Goal: Task Accomplishment & Management: Use online tool/utility

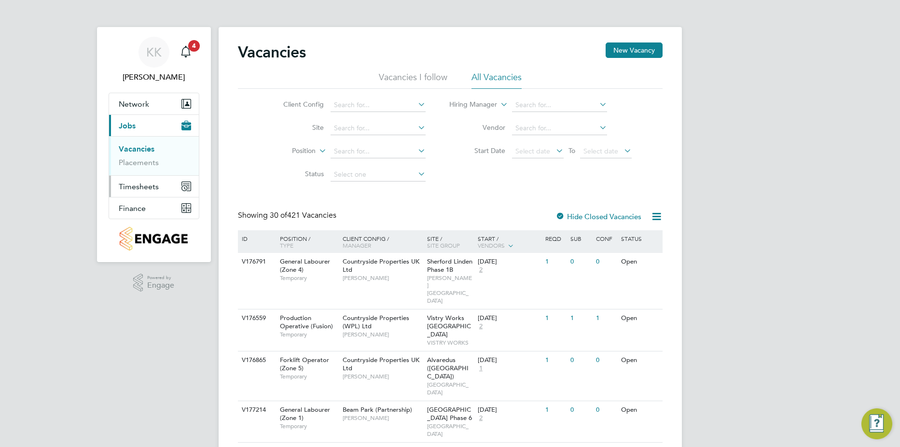
click at [151, 187] on span "Timesheets" at bounding box center [139, 186] width 40 height 9
click at [135, 171] on link "Timesheets" at bounding box center [139, 170] width 40 height 9
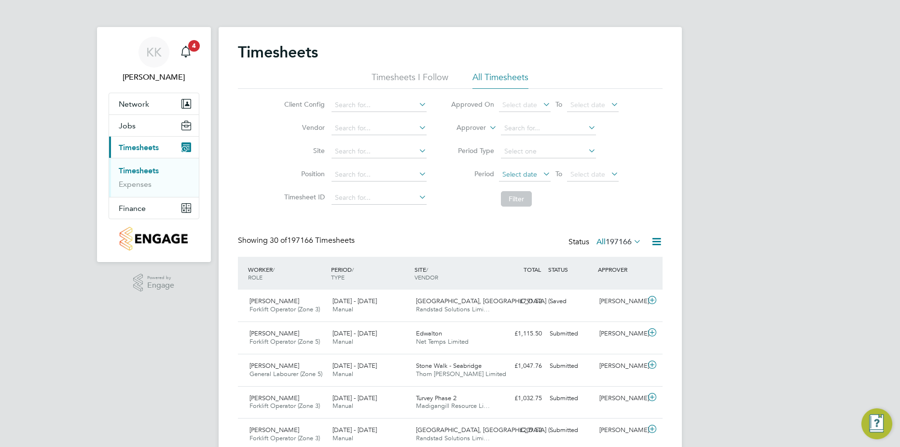
click at [548, 179] on span "Select date" at bounding box center [525, 174] width 52 height 13
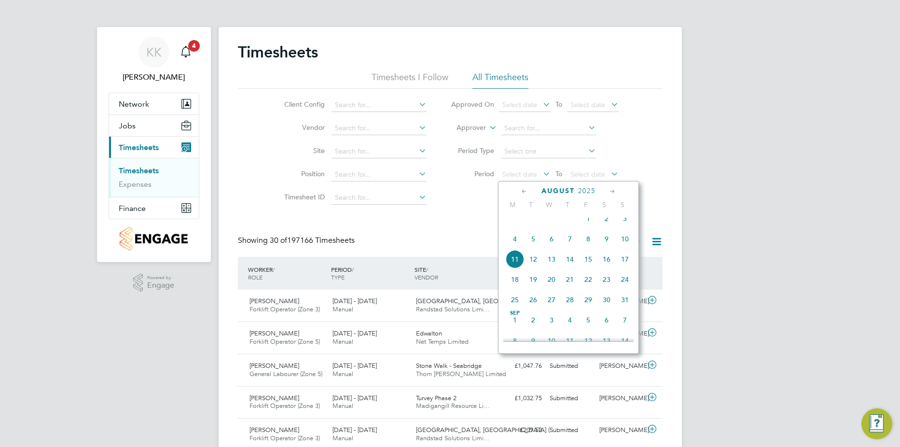
click at [590, 225] on span "[DATE]" at bounding box center [588, 218] width 18 height 18
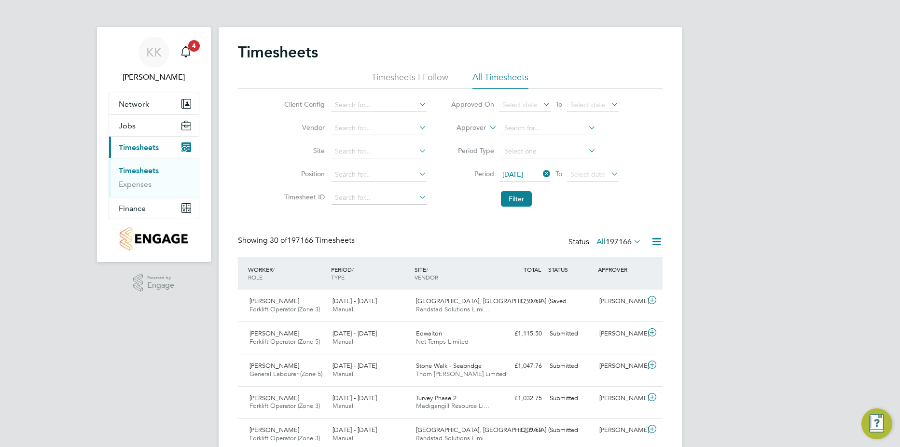
click at [609, 176] on icon at bounding box center [609, 174] width 0 height 14
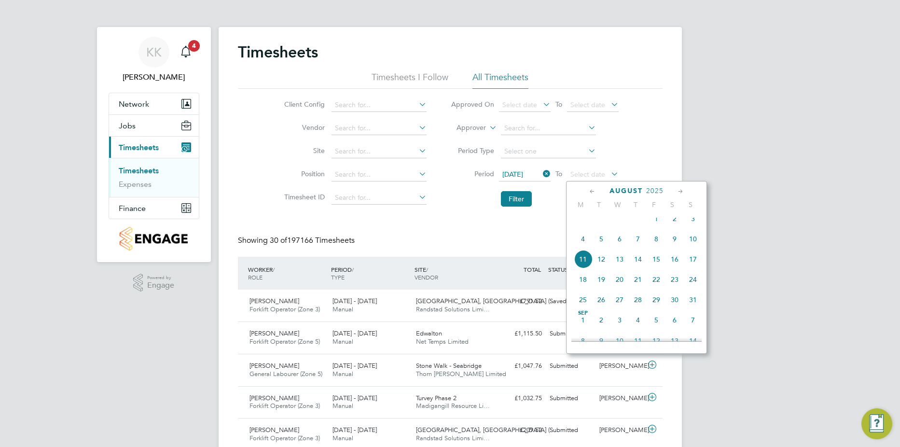
click at [576, 265] on span "11" at bounding box center [583, 259] width 18 height 18
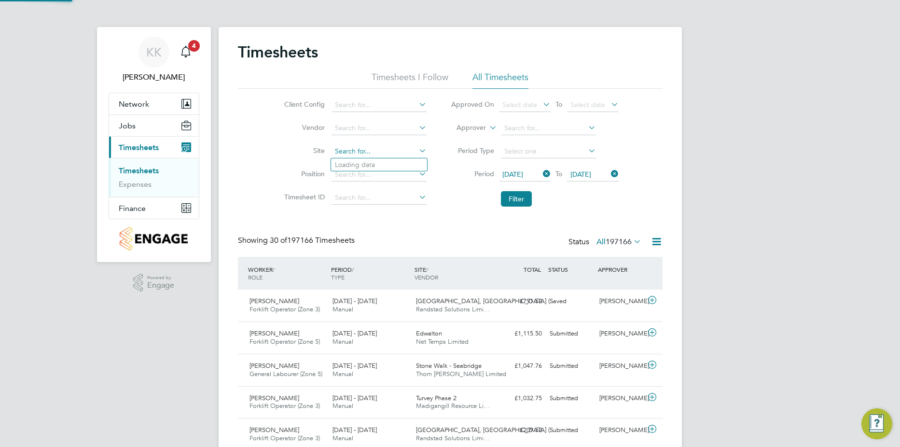
click at [361, 150] on input at bounding box center [379, 152] width 95 height 14
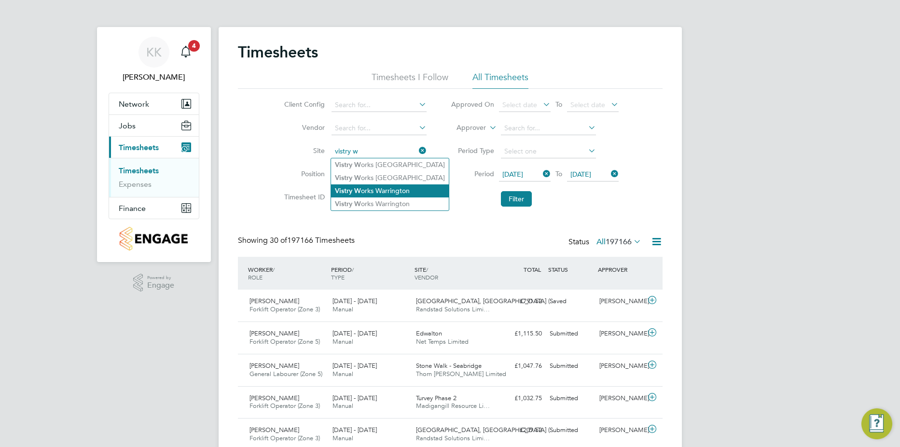
type input "Vistry Works [GEOGRAPHIC_DATA]"
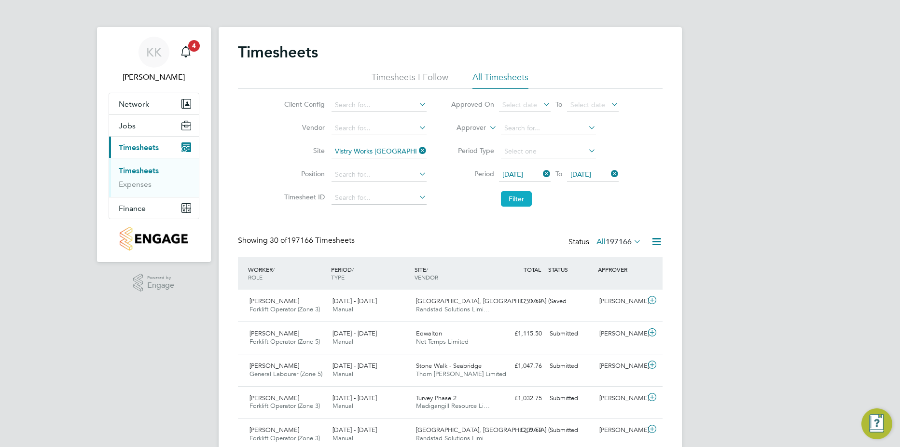
click at [523, 193] on button "Filter" at bounding box center [516, 198] width 31 height 15
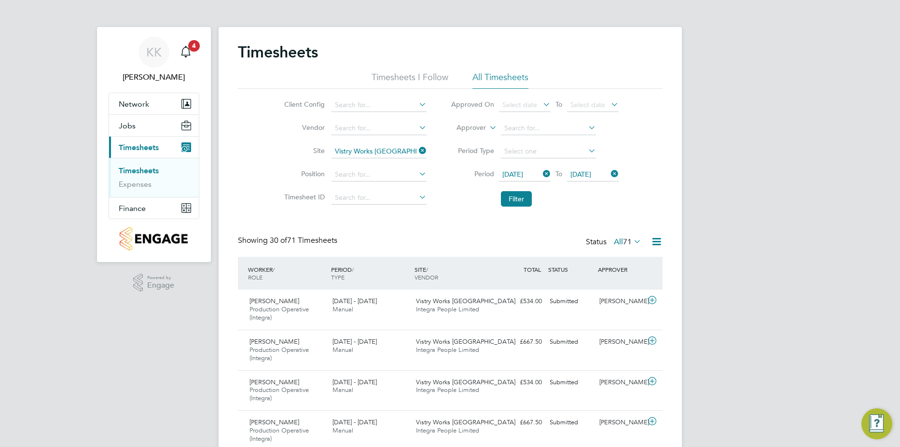
click at [656, 242] on icon at bounding box center [657, 242] width 12 height 12
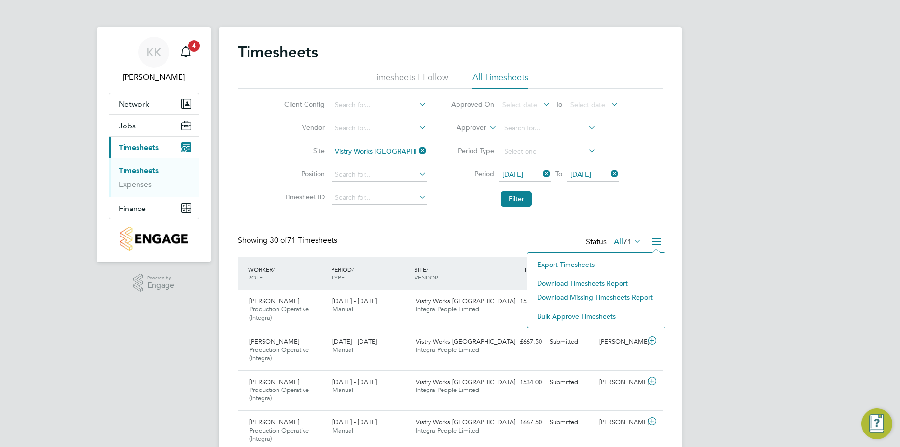
click at [582, 263] on li "Export Timesheets" at bounding box center [596, 265] width 128 height 14
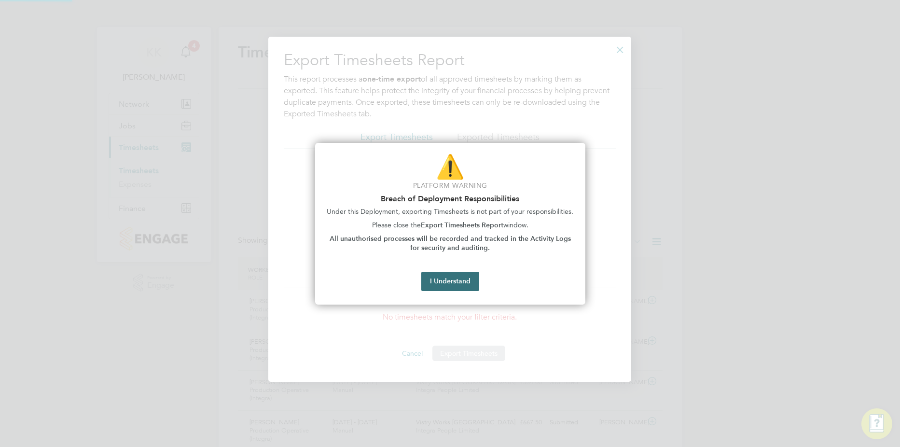
click at [456, 284] on button "I Understand" at bounding box center [450, 281] width 58 height 19
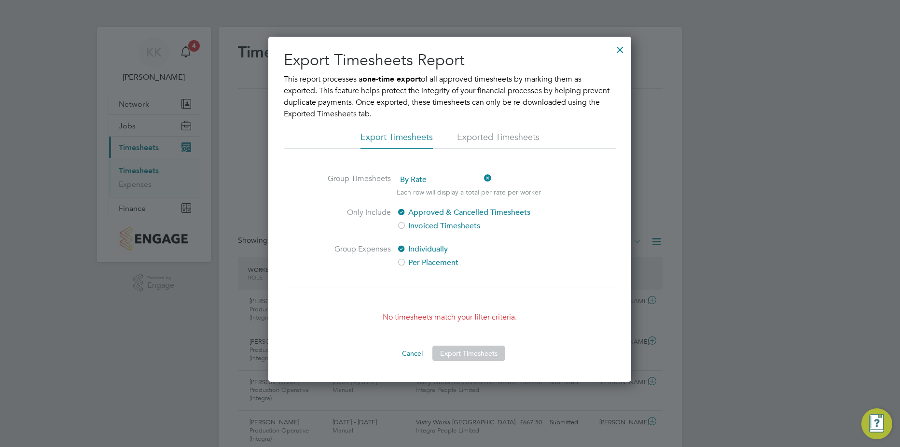
click at [621, 46] on div at bounding box center [619, 47] width 17 height 17
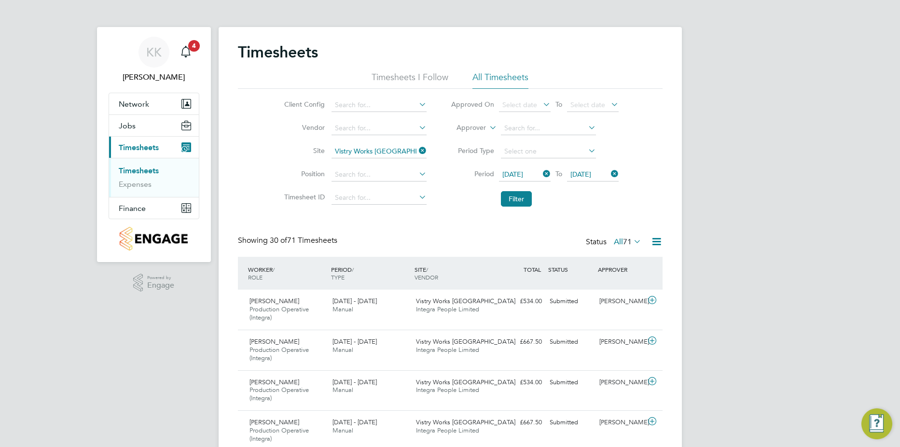
click at [662, 241] on icon at bounding box center [657, 242] width 12 height 12
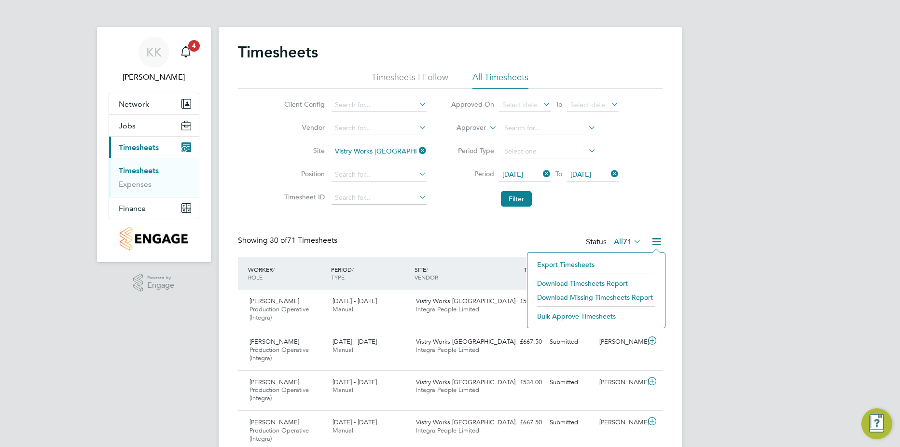
click at [579, 283] on li "Download Timesheets Report" at bounding box center [596, 284] width 128 height 14
